Goal: Task Accomplishment & Management: Manage account settings

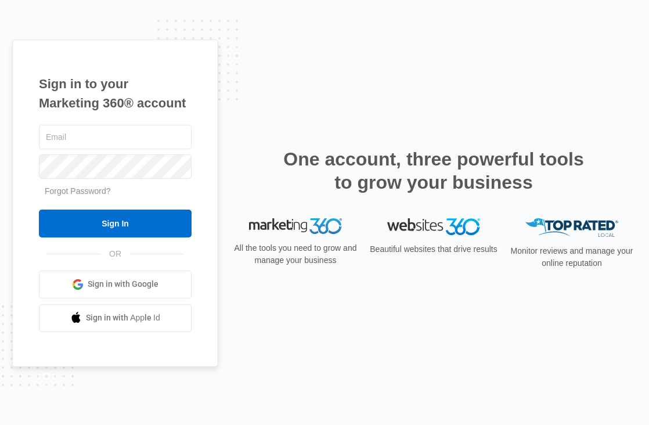
type input "[PERSON_NAME][EMAIL_ADDRESS][PERSON_NAME][DOMAIN_NAME]"
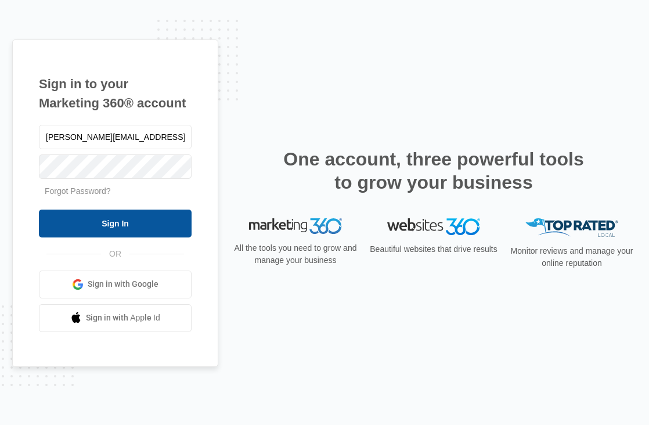
click at [174, 229] on input "Sign In" at bounding box center [115, 223] width 153 height 28
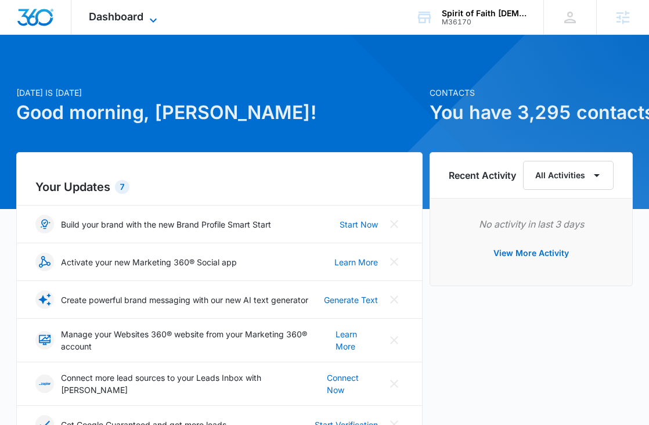
click at [147, 17] on icon at bounding box center [153, 20] width 14 height 14
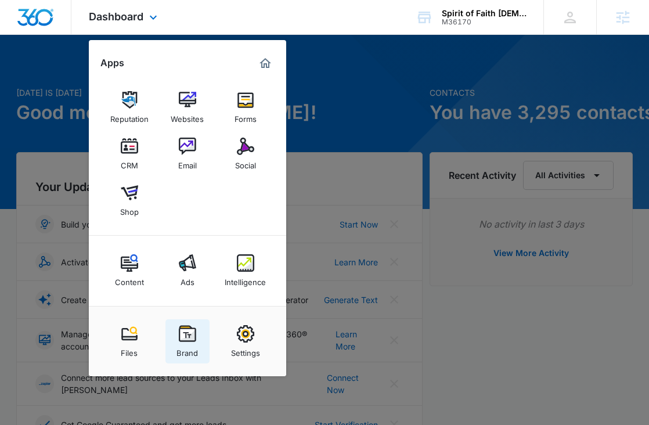
click at [190, 345] on div "Brand" at bounding box center [186, 349] width 21 height 15
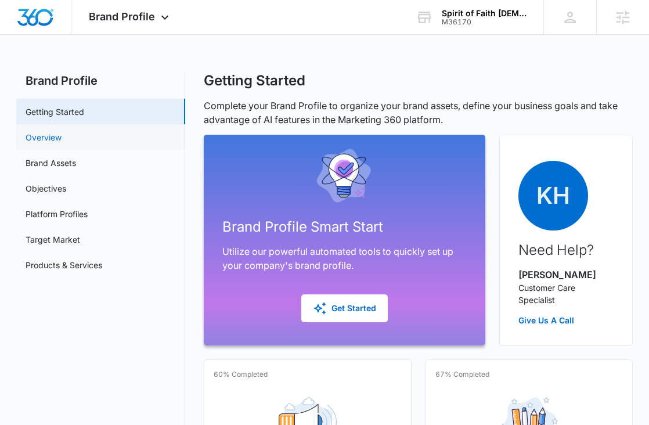
click at [61, 143] on link "Overview" at bounding box center [44, 137] width 36 height 12
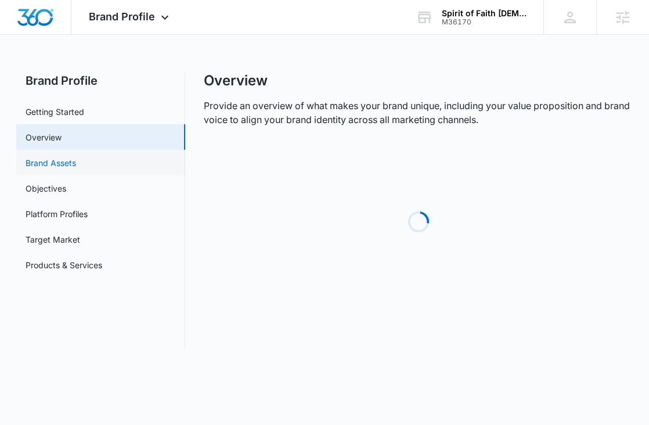
click at [76, 157] on link "Brand Assets" at bounding box center [51, 163] width 50 height 12
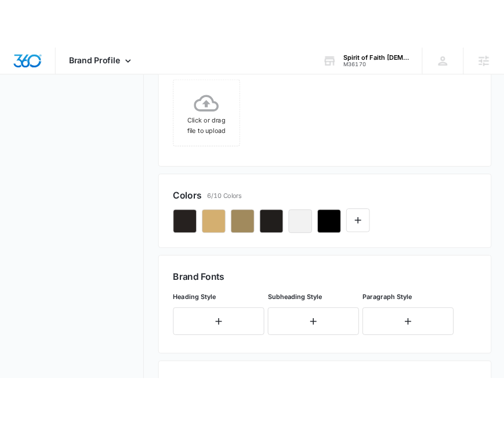
scroll to position [278, 0]
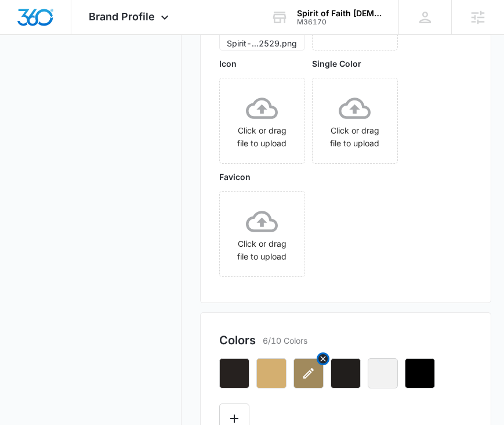
click at [317, 378] on button "button" at bounding box center [309, 373] width 30 height 30
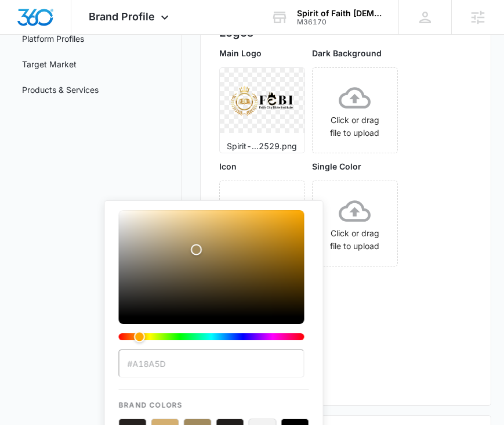
scroll to position [231, 0]
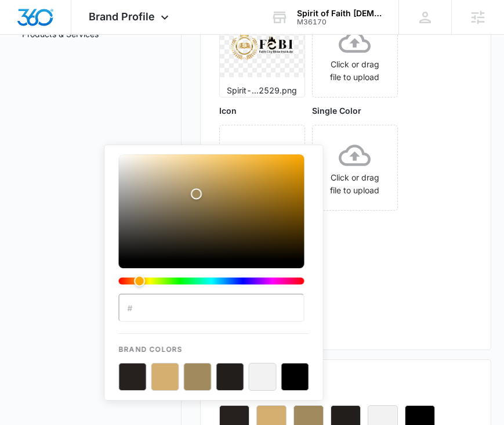
type input "#A18A5D"
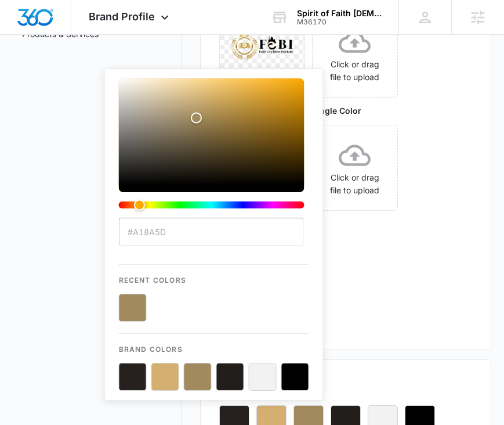
click at [201, 243] on input "#A18A5D" at bounding box center [212, 232] width 186 height 28
click at [402, 249] on div "Main Logo Spirit-...2529.png Dark Background Click or drag file to upload Icon …" at bounding box center [345, 160] width 253 height 339
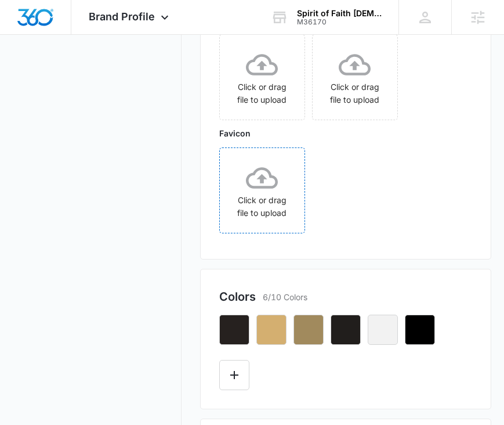
scroll to position [342, 0]
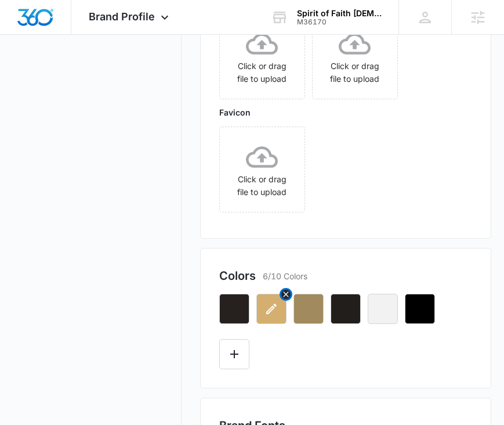
click at [277, 300] on button "button" at bounding box center [271, 309] width 30 height 30
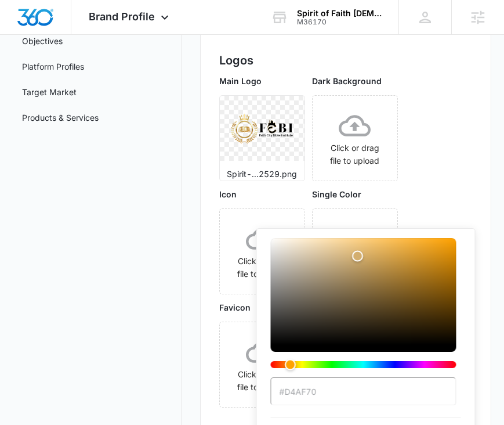
scroll to position [206, 0]
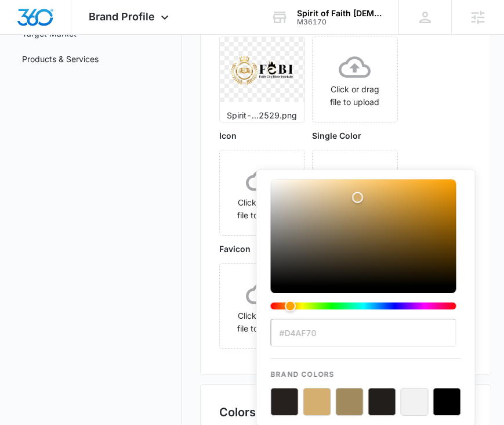
click at [331, 327] on input "#D4AF70" at bounding box center [364, 332] width 186 height 28
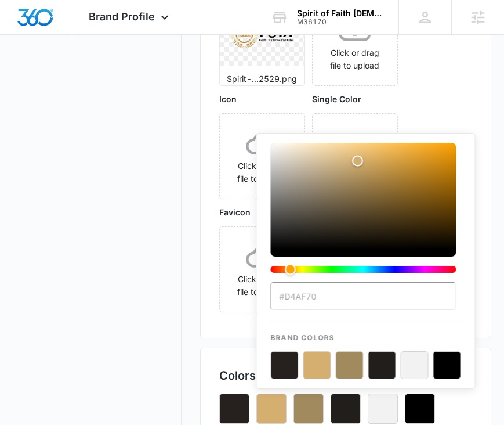
scroll to position [249, 0]
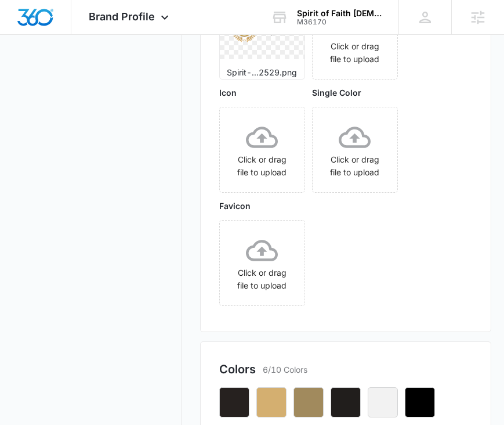
click at [202, 305] on div "Logos Main Logo Spirit-...2529.png Dark Background Click or drag file to upload…" at bounding box center [346, 131] width 292 height 401
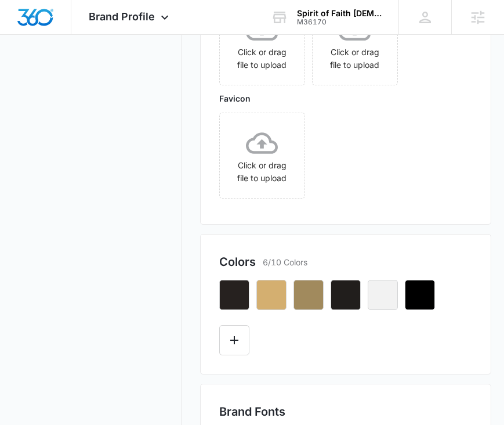
scroll to position [357, 0]
click at [341, 301] on button "button" at bounding box center [346, 294] width 30 height 30
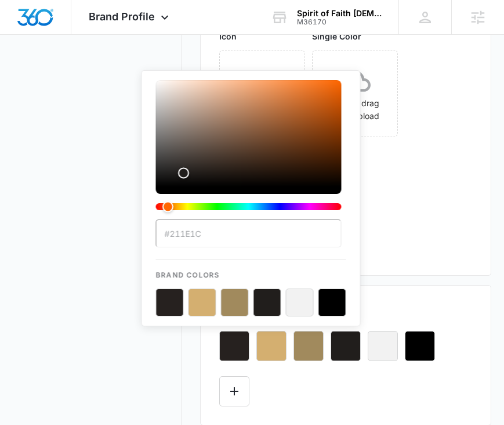
scroll to position [308, 0]
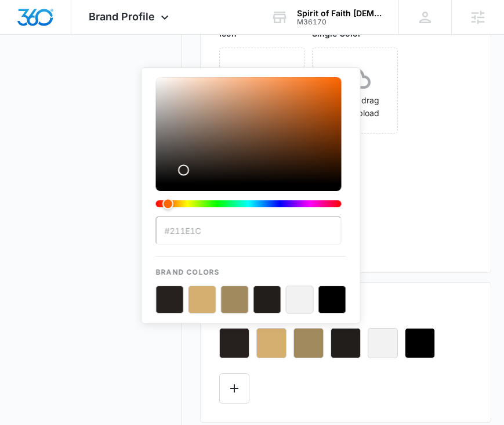
click at [334, 300] on button "color-picker-container" at bounding box center [332, 299] width 28 height 28
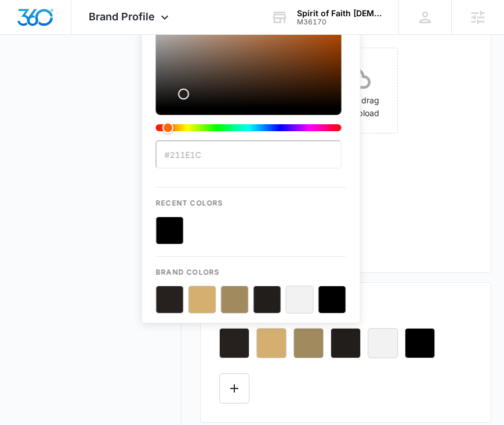
click at [207, 153] on input "#211E1C" at bounding box center [249, 154] width 186 height 28
click at [411, 225] on div "Main Logo Spirit-...2529.png Dark Background Click or drag file to upload Icon …" at bounding box center [345, 83] width 253 height 339
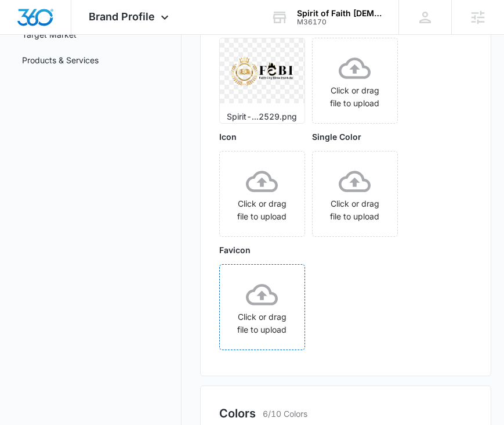
scroll to position [0, 0]
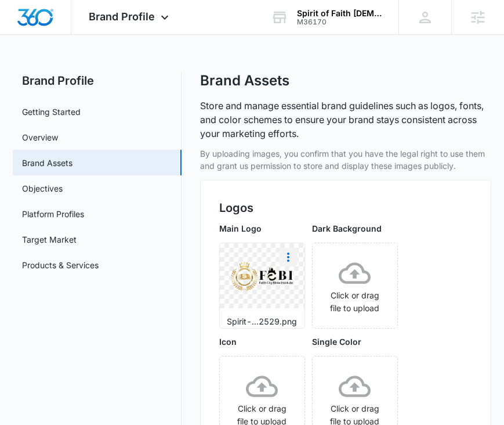
click at [283, 256] on icon "More" at bounding box center [288, 257] width 14 height 14
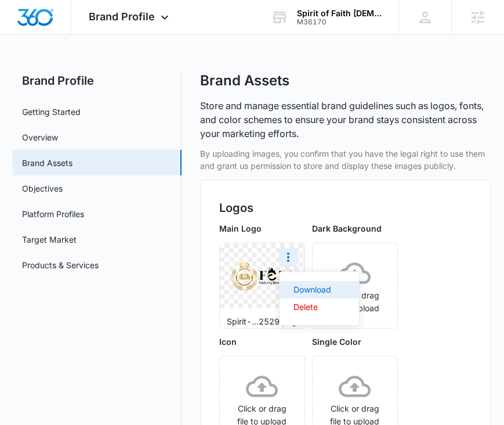
click at [294, 291] on div "Download" at bounding box center [313, 289] width 38 height 8
